Goal: Information Seeking & Learning: Learn about a topic

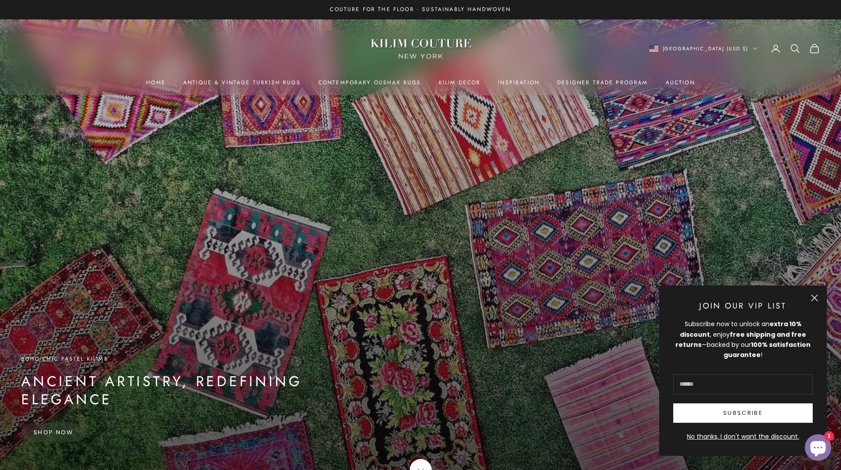
click at [816, 294] on button "Close" at bounding box center [814, 297] width 7 height 7
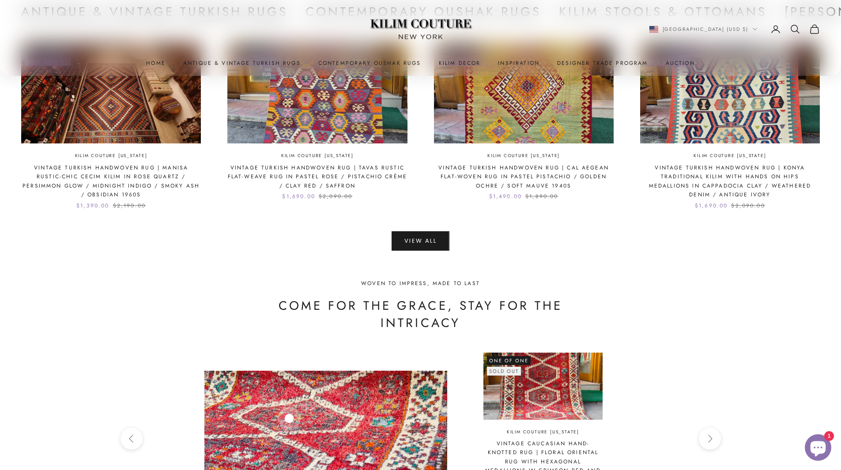
scroll to position [2339, 0]
click at [417, 231] on link "View All" at bounding box center [420, 240] width 58 height 19
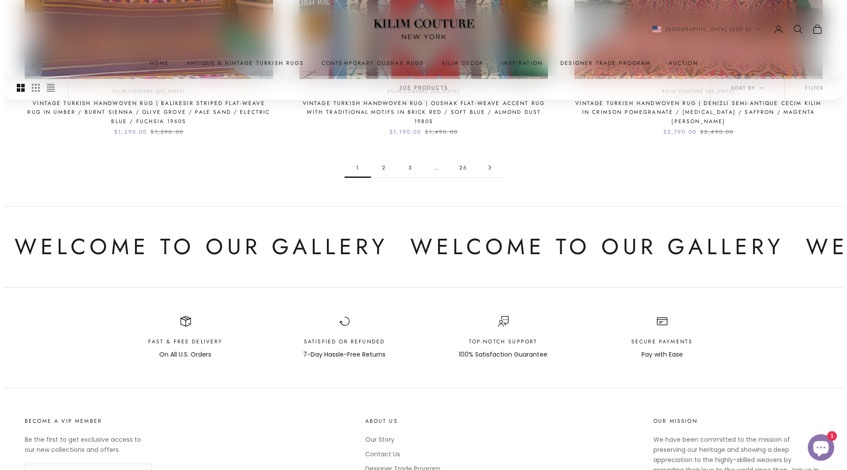
scroll to position [1059, 0]
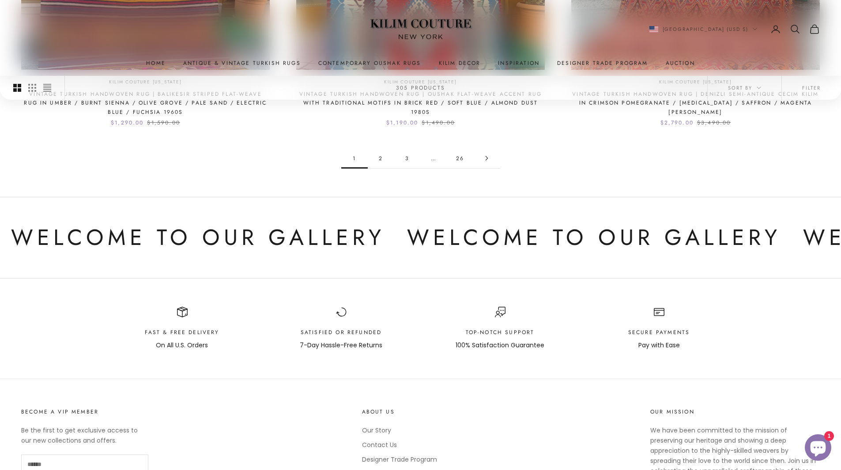
click at [792, 31] on icon "Secondary navigation" at bounding box center [794, 28] width 7 height 7
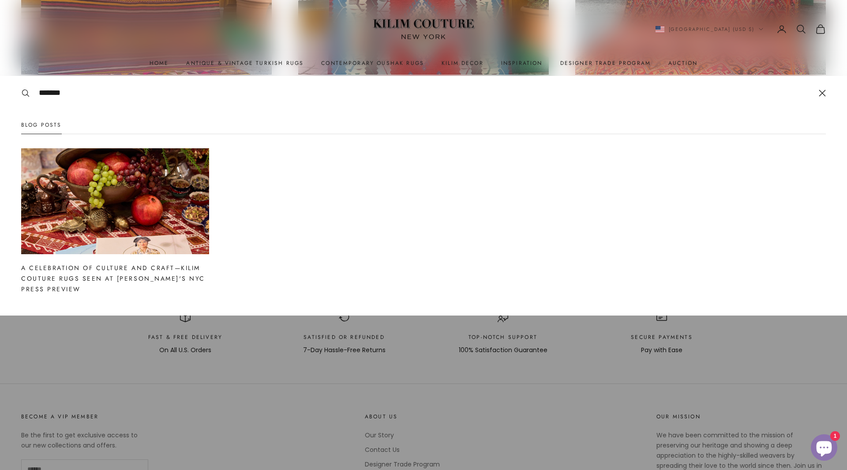
type input "*******"
click at [129, 277] on link "A Celebration of Culture and Craft—Kilim Couture Rugs Seen at [PERSON_NAME]'s N…" at bounding box center [113, 278] width 184 height 30
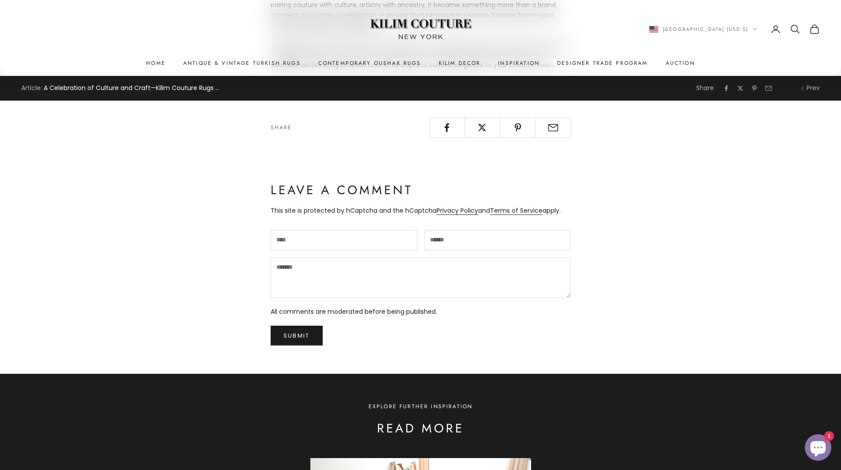
scroll to position [1810, 0]
